Goal: Information Seeking & Learning: Learn about a topic

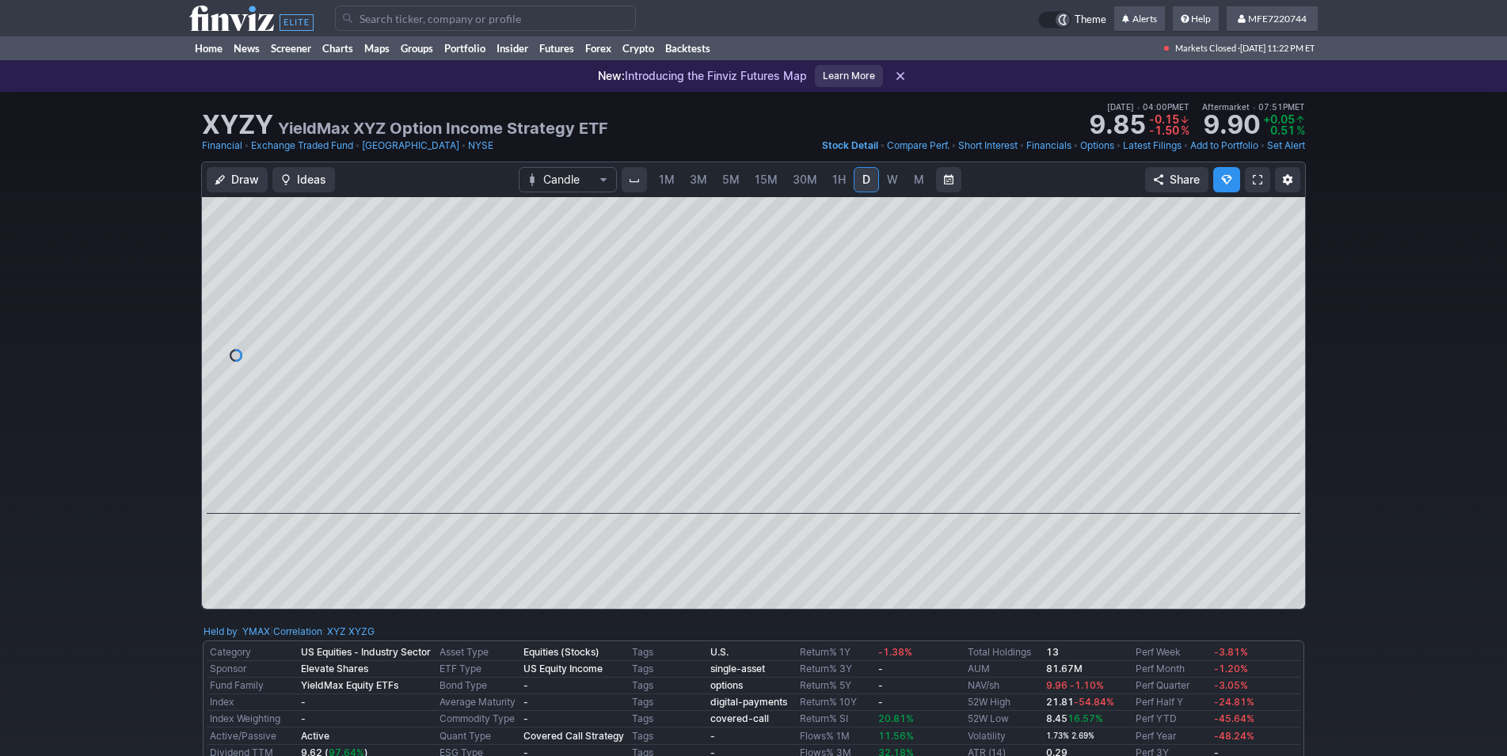
click at [441, 23] on input "Search" at bounding box center [485, 18] width 301 height 25
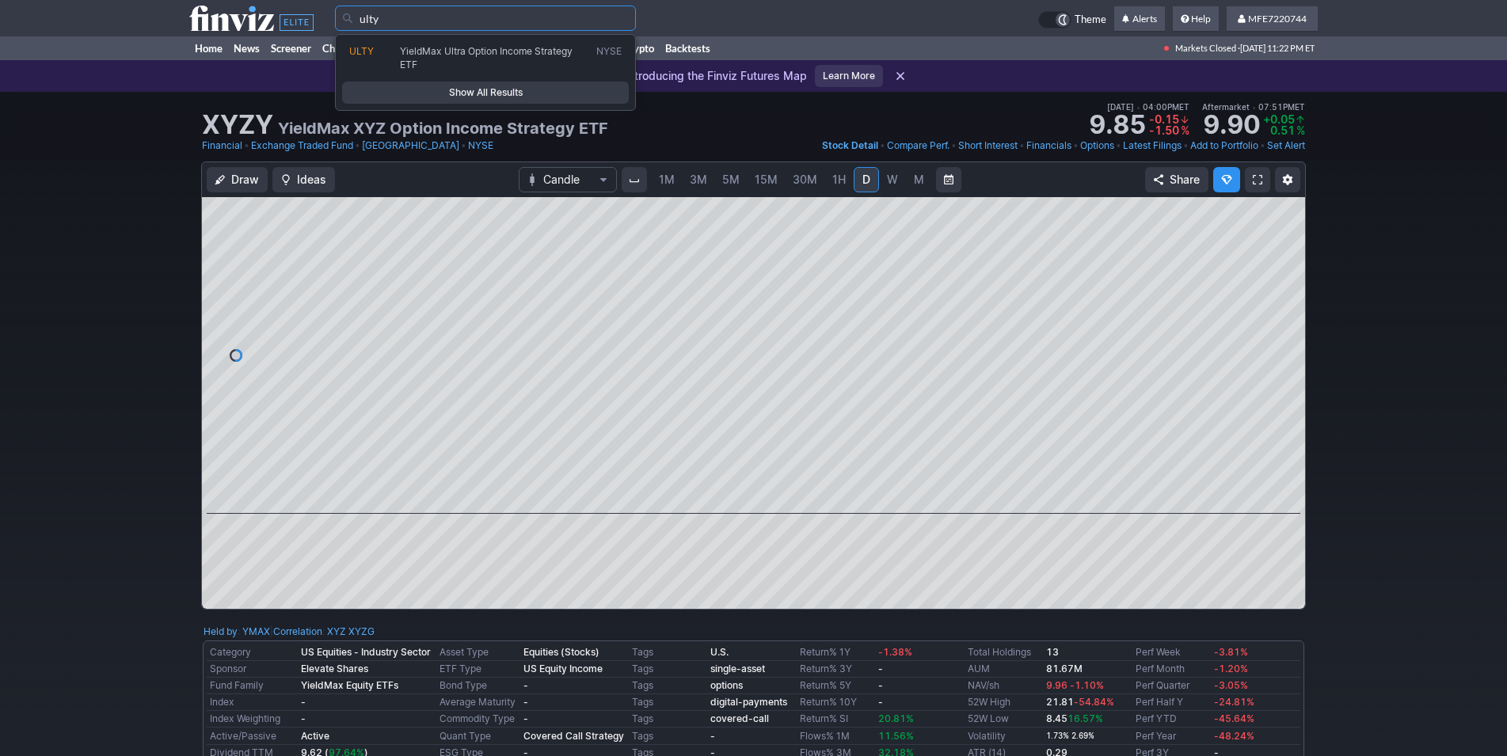
type input "ulty"
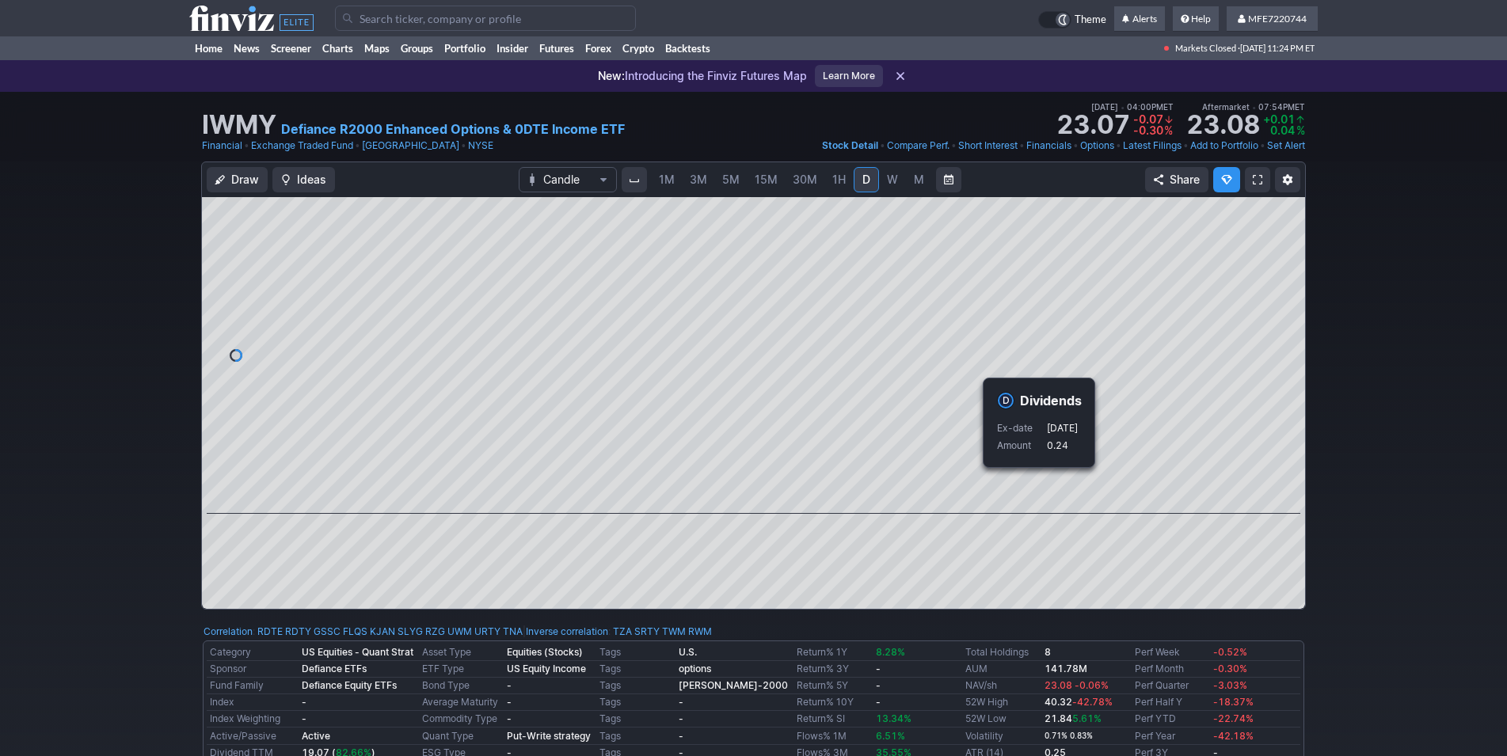
click at [1374, 508] on div "Draw Ideas Candle 1M 3M 5M 15M 30M 1H D W M Share" at bounding box center [753, 392] width 1507 height 461
